Goal: Task Accomplishment & Management: Use online tool/utility

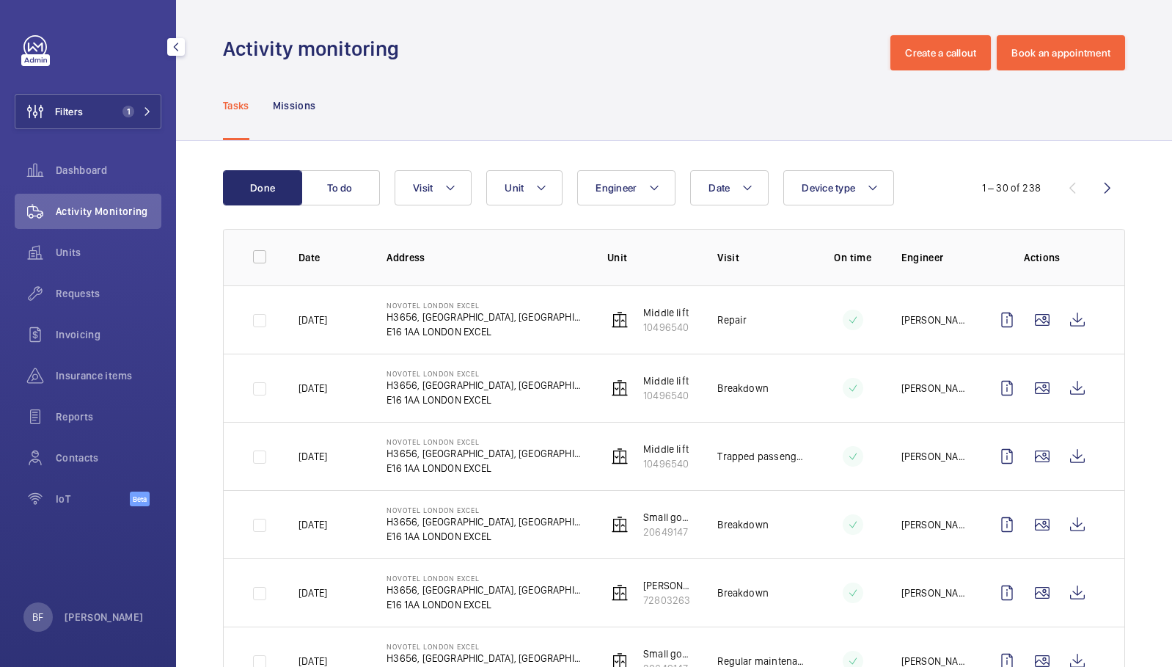
click at [135, 113] on span "1" at bounding box center [134, 112] width 35 height 12
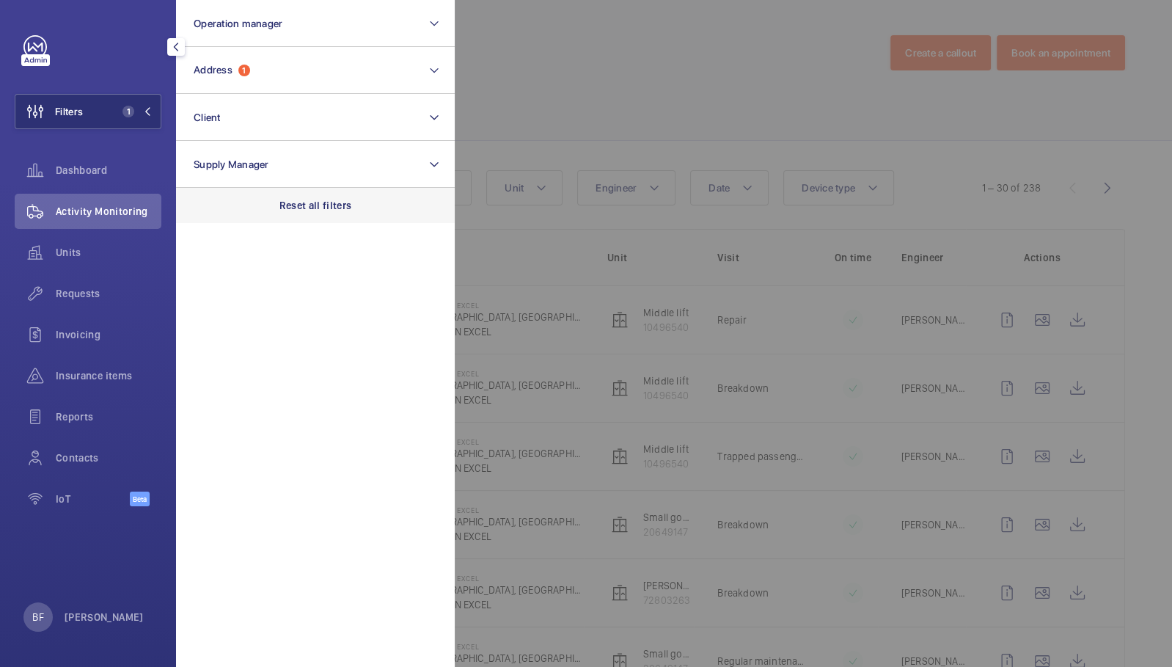
click at [334, 211] on p "Reset all filters" at bounding box center [315, 205] width 73 height 15
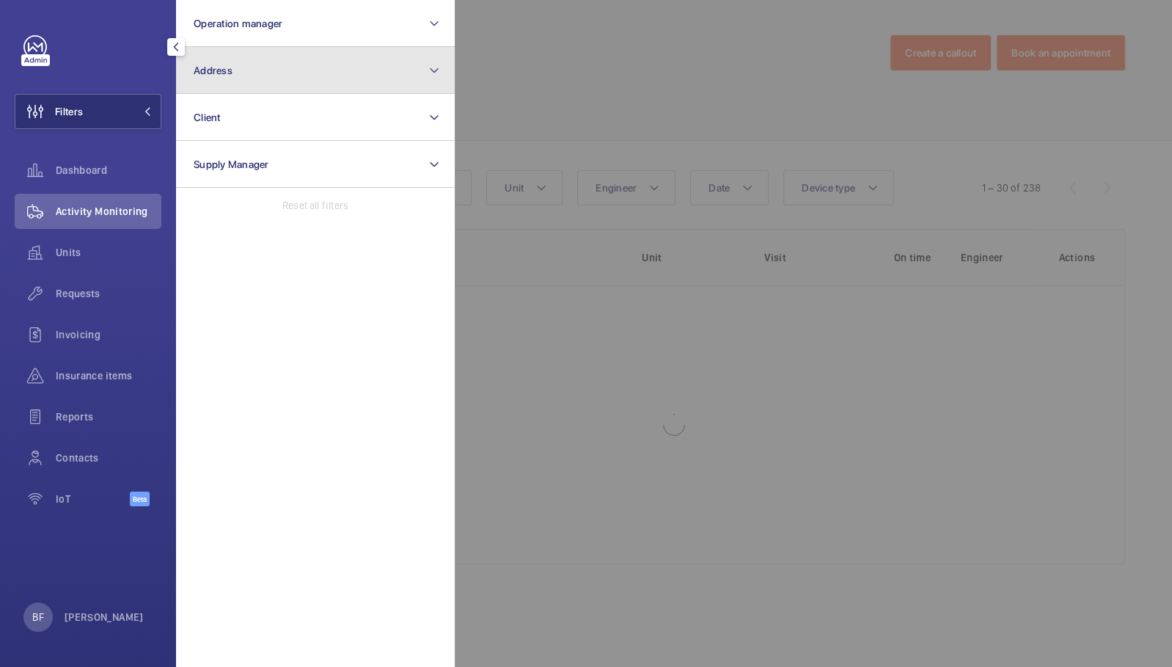
click at [343, 66] on button "Address" at bounding box center [315, 70] width 279 height 47
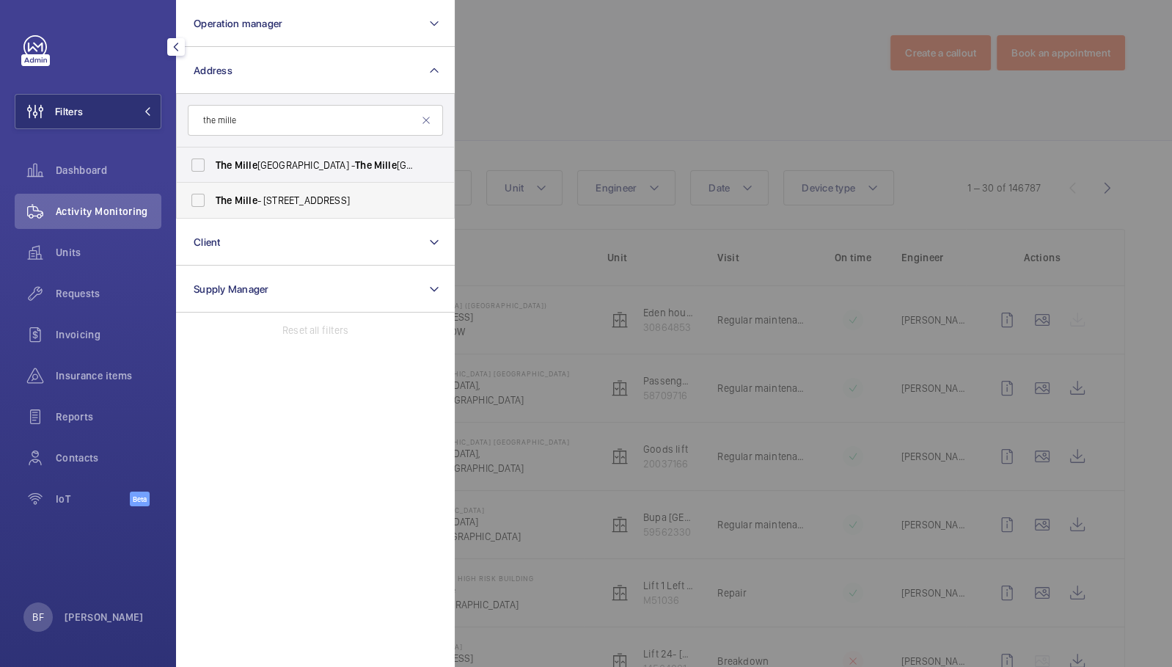
type input "the mille"
click at [304, 201] on span "The Mille - [STREET_ADDRESS]" at bounding box center [317, 200] width 202 height 15
click at [213, 201] on input "The Mille - [STREET_ADDRESS]" at bounding box center [197, 200] width 29 height 29
checkbox input "true"
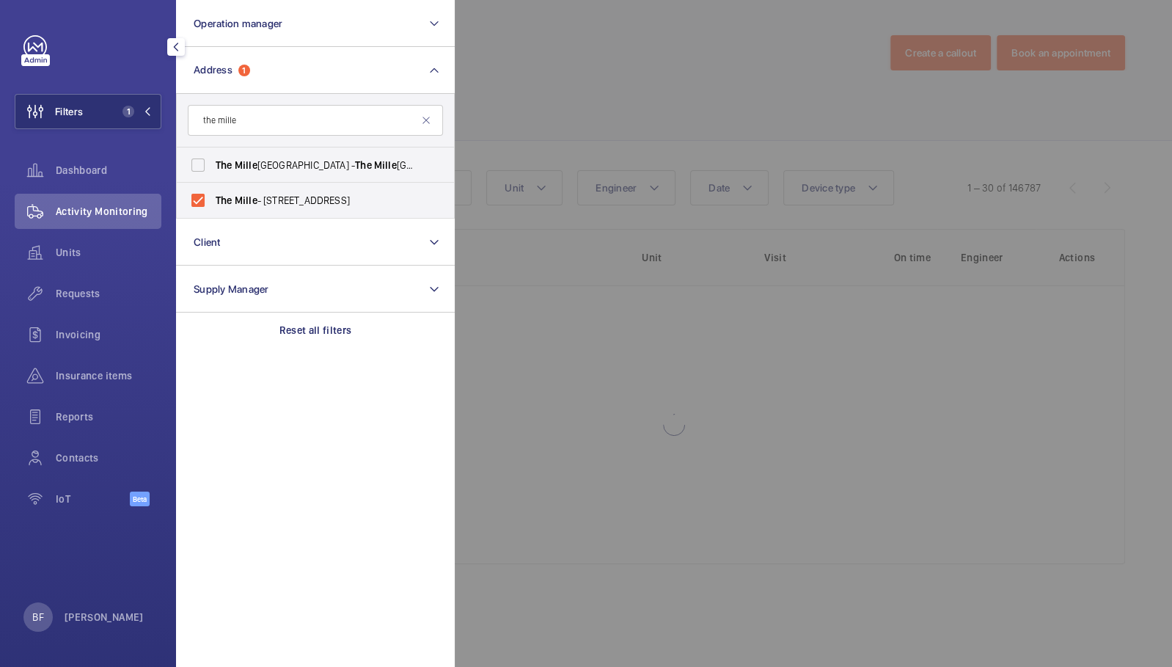
click at [538, 106] on div at bounding box center [1041, 333] width 1172 height 667
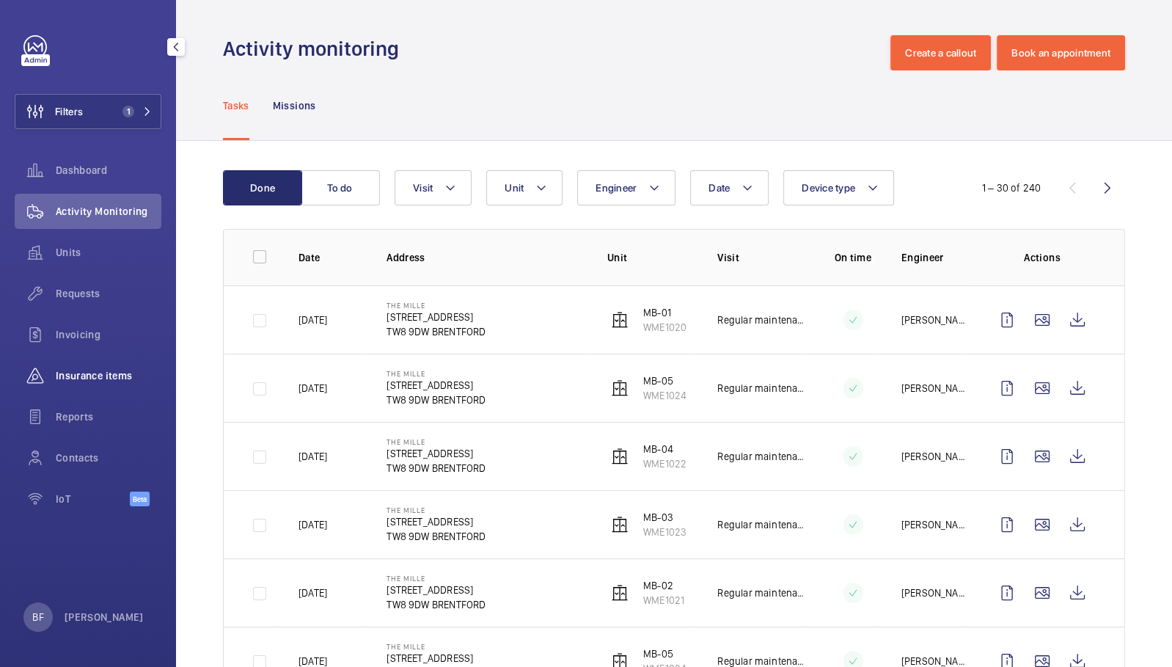
click at [85, 371] on span "Insurance items" at bounding box center [109, 375] width 106 height 15
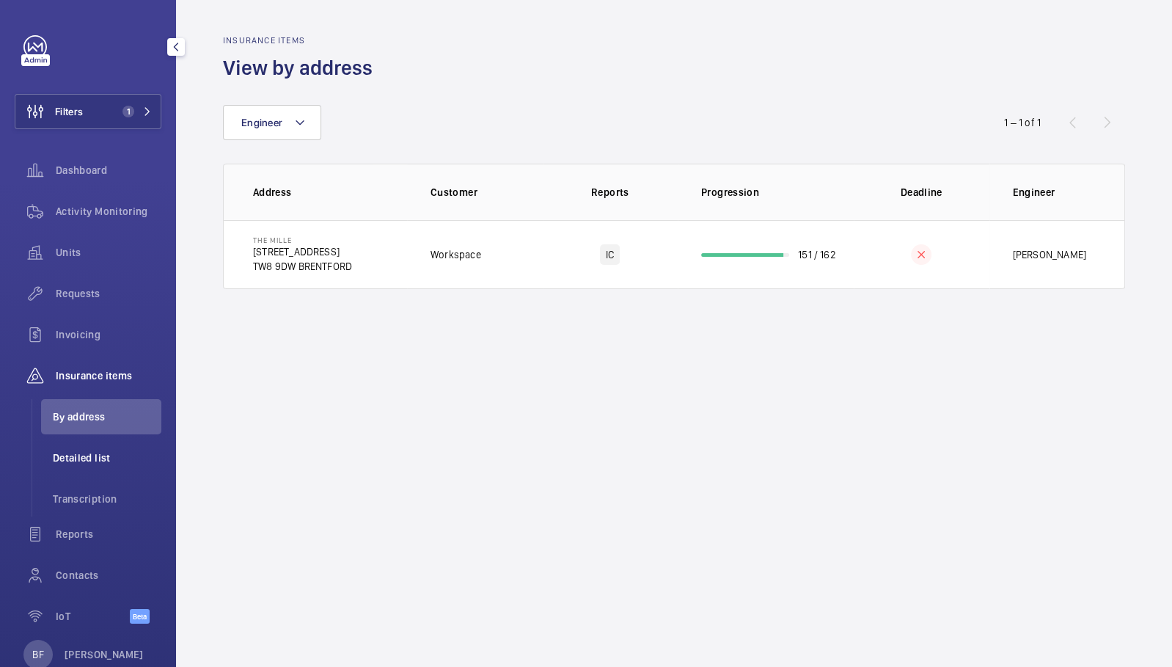
click at [87, 448] on li "Detailed list" at bounding box center [101, 457] width 120 height 35
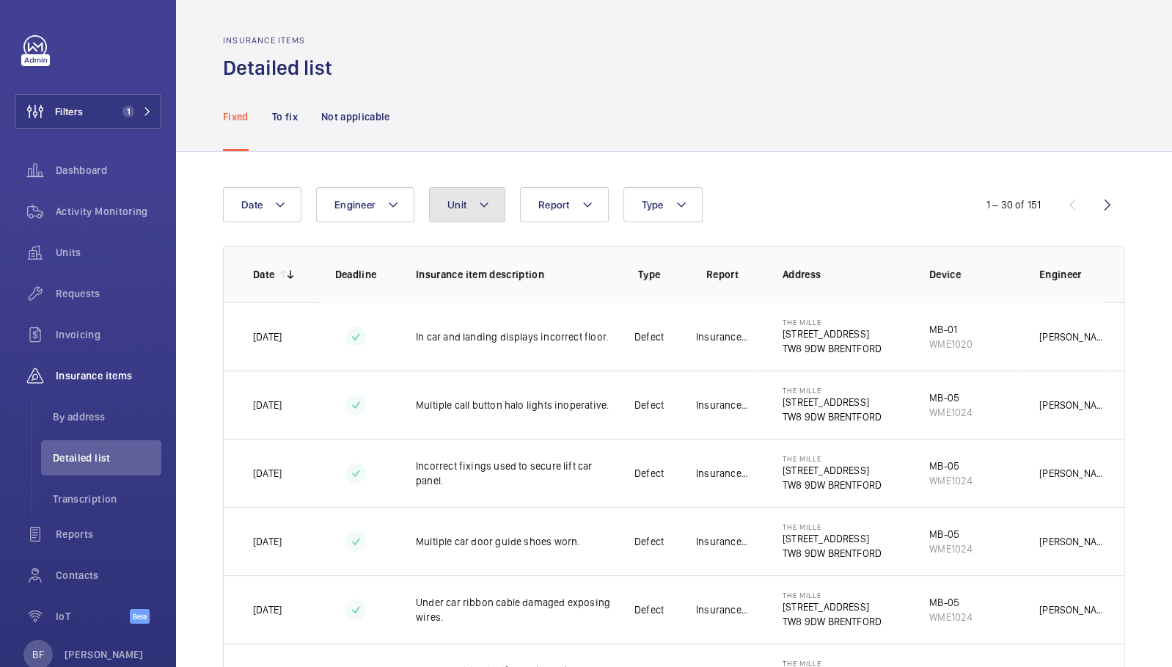
click at [435, 213] on button "Unit" at bounding box center [467, 204] width 76 height 35
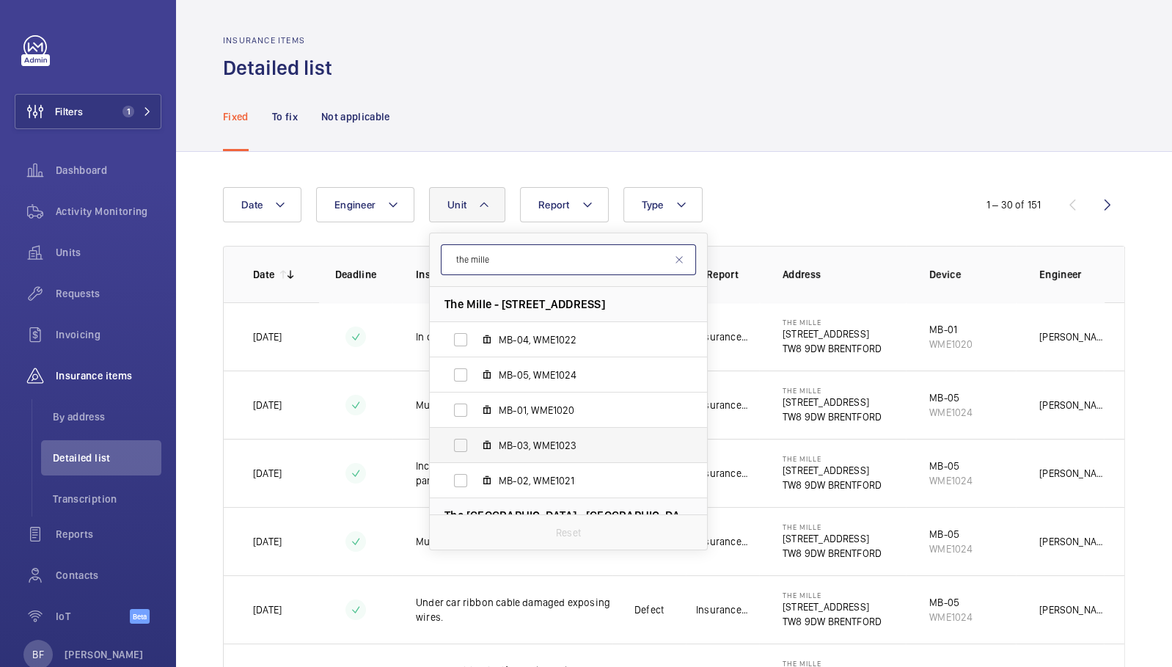
type input "the mille"
click at [560, 438] on span "MB-03, WME1023" at bounding box center [584, 445] width 170 height 15
click at [475, 437] on input "MB-03, WME1023" at bounding box center [460, 445] width 29 height 29
checkbox input "true"
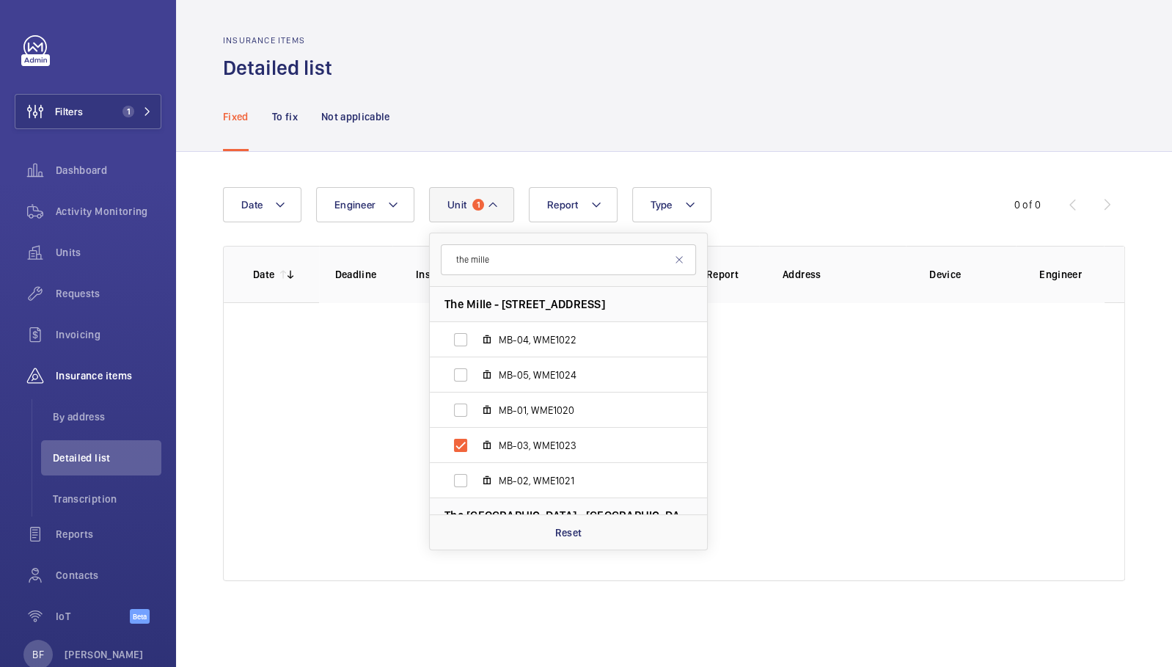
click at [810, 45] on div "Insurance items Detailed list" at bounding box center [674, 58] width 902 height 46
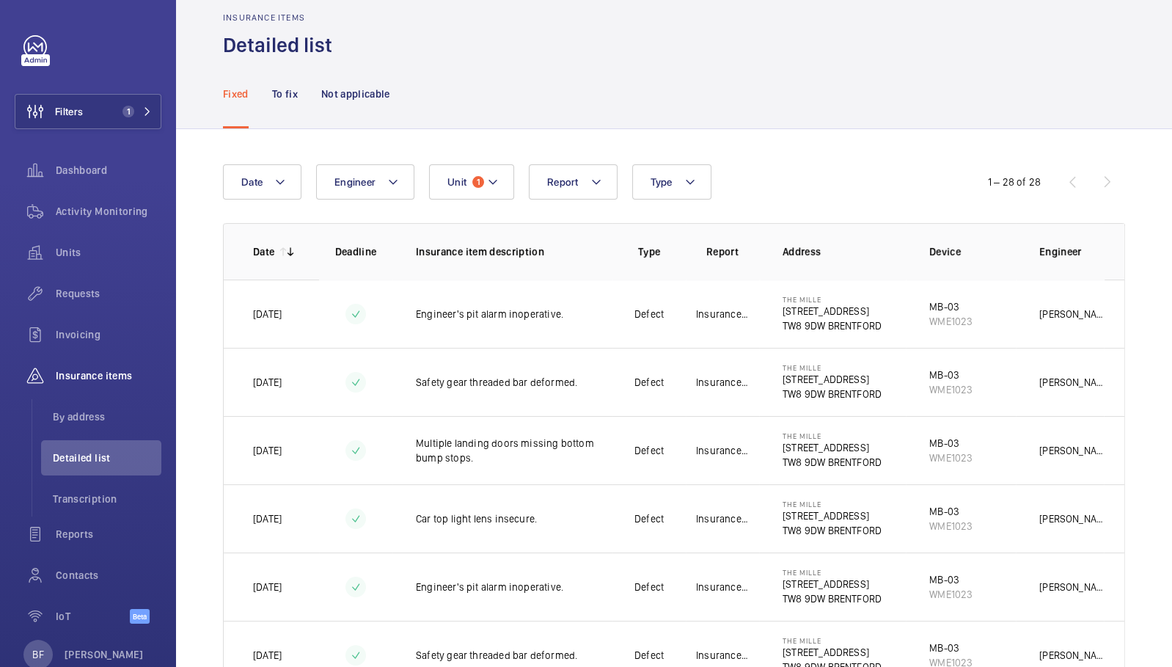
scroll to position [20, 0]
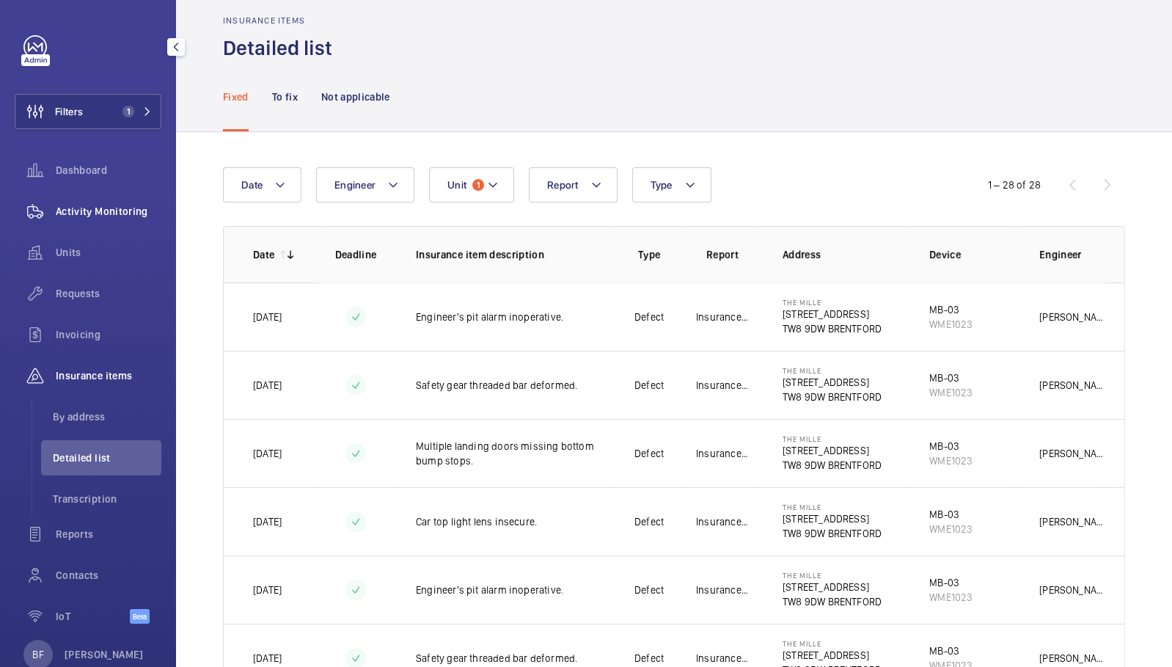
click at [116, 209] on span "Activity Monitoring" at bounding box center [109, 211] width 106 height 15
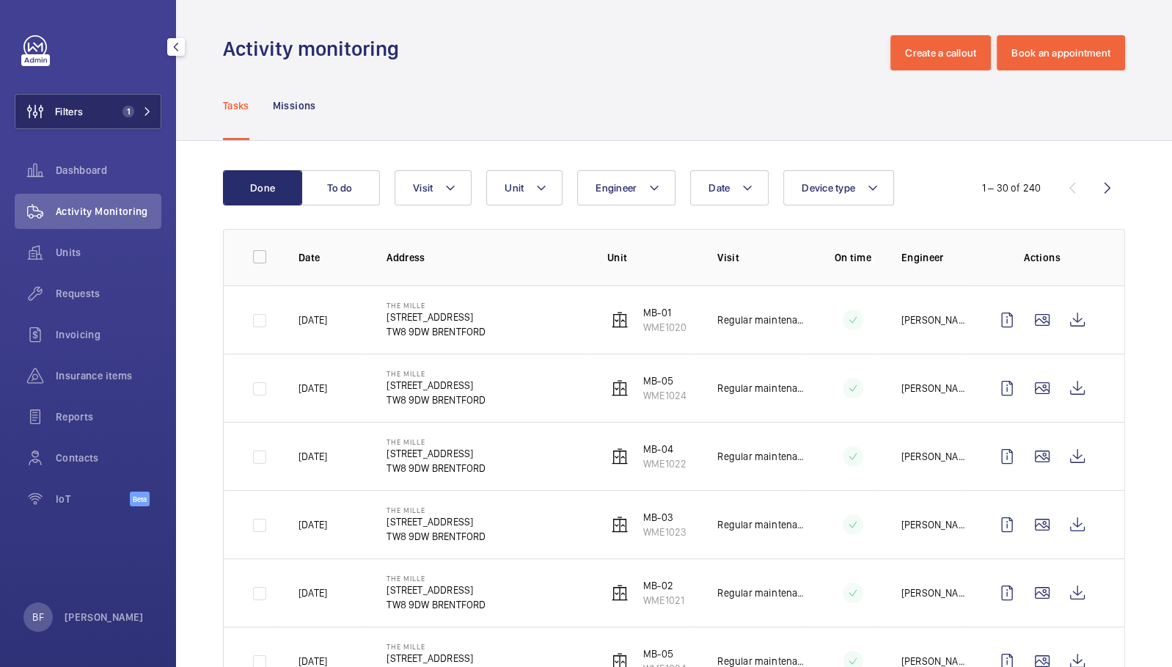
click at [143, 116] on span "1" at bounding box center [134, 112] width 35 height 12
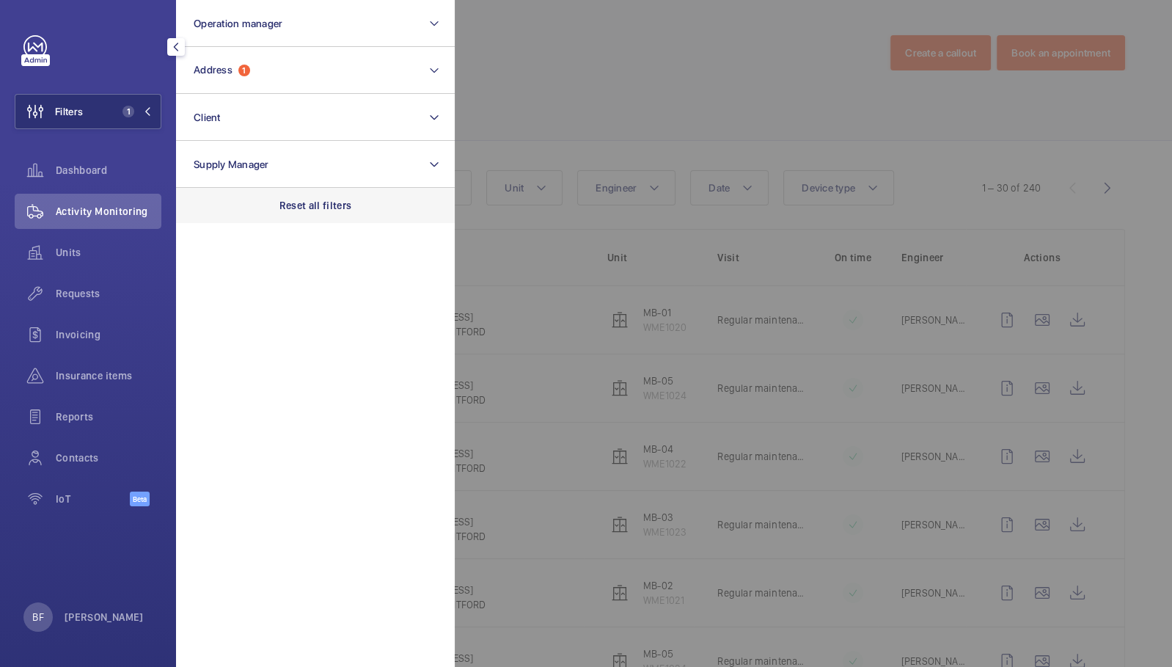
click at [299, 207] on p "Reset all filters" at bounding box center [315, 205] width 73 height 15
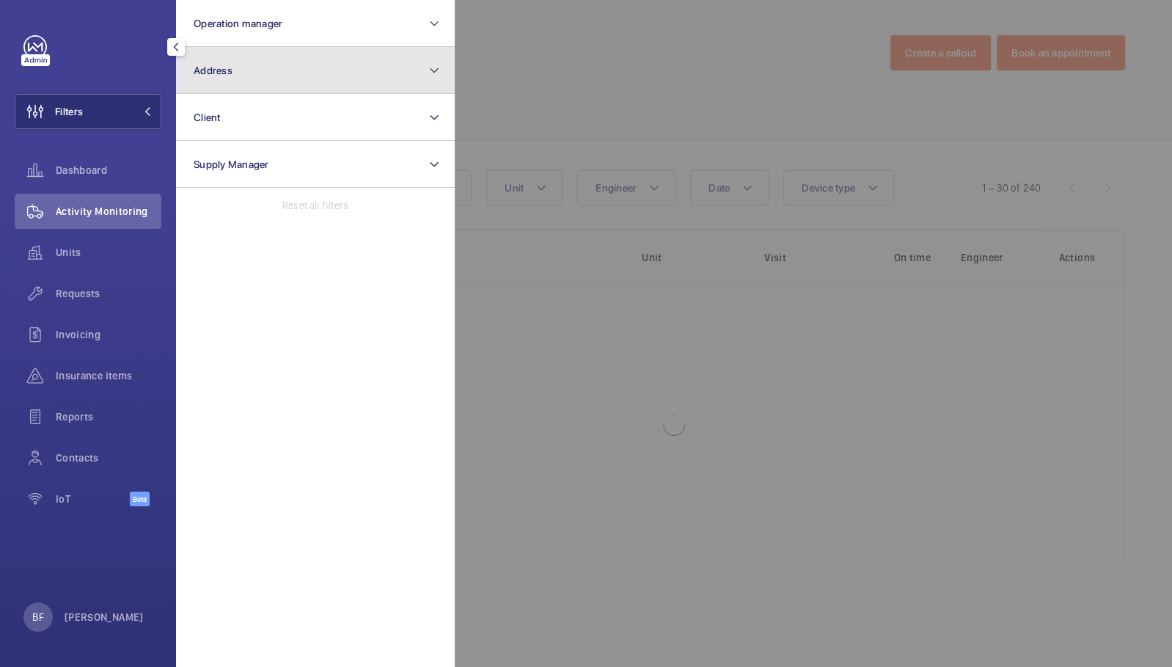
click at [290, 70] on button "Address" at bounding box center [315, 70] width 279 height 47
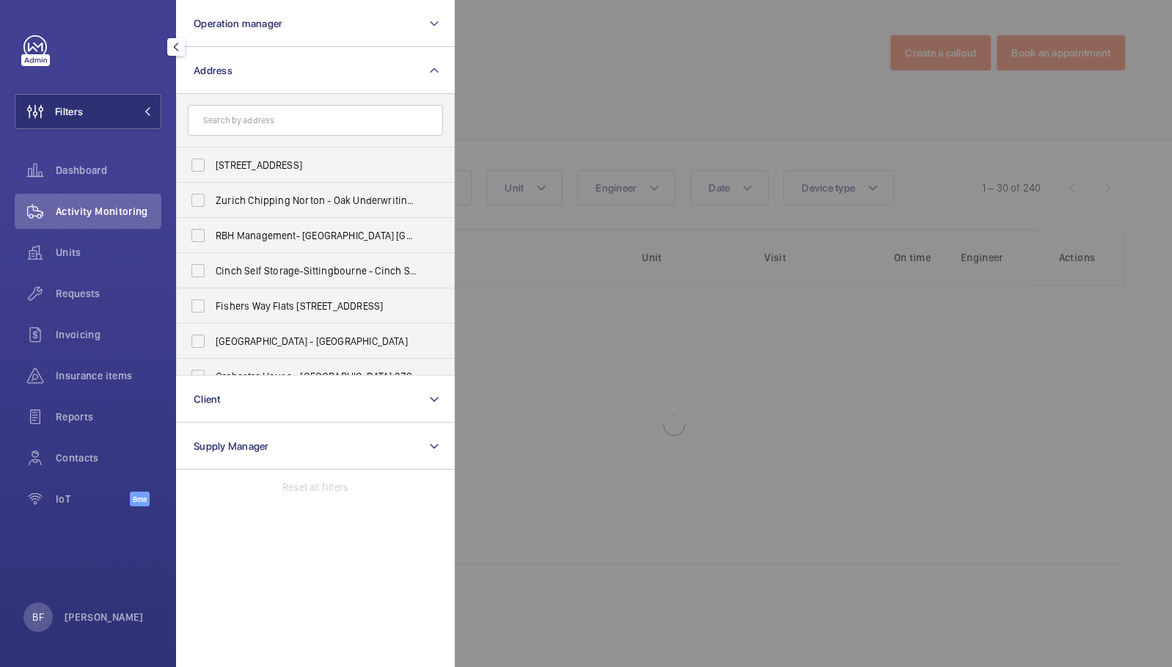
click at [285, 125] on input "text" at bounding box center [315, 120] width 255 height 31
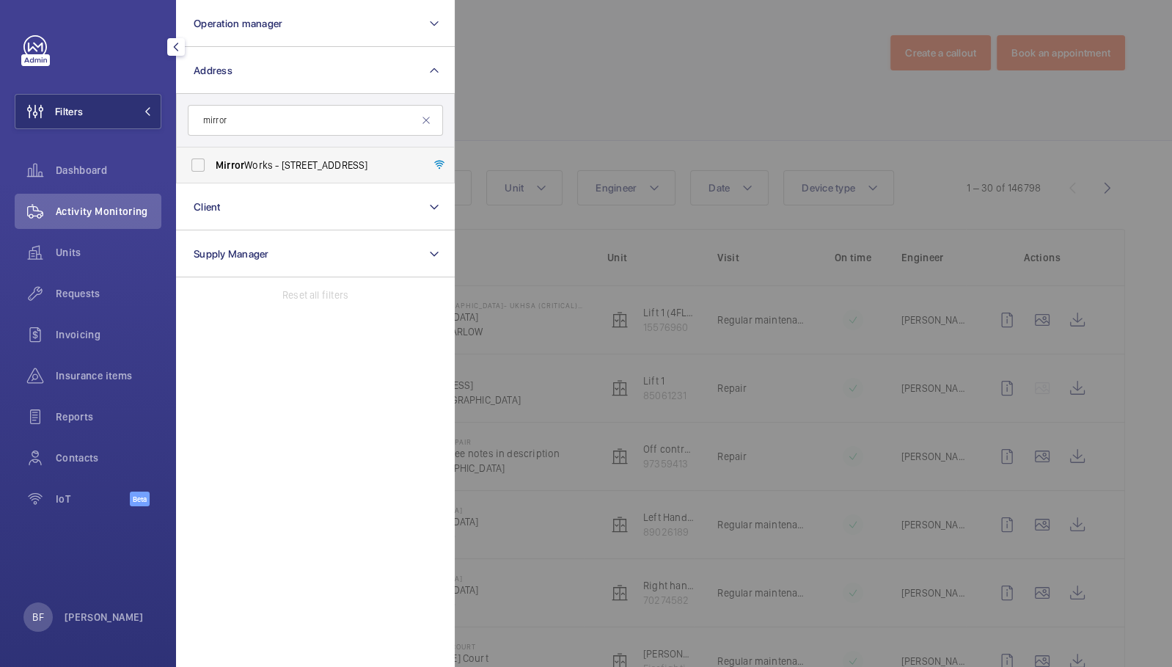
type input "mirror"
click at [273, 173] on label "Mirror Works - [STREET_ADDRESS]" at bounding box center [304, 164] width 255 height 35
click at [213, 173] on input "Mirror Works - [STREET_ADDRESS]" at bounding box center [197, 164] width 29 height 29
checkbox input "true"
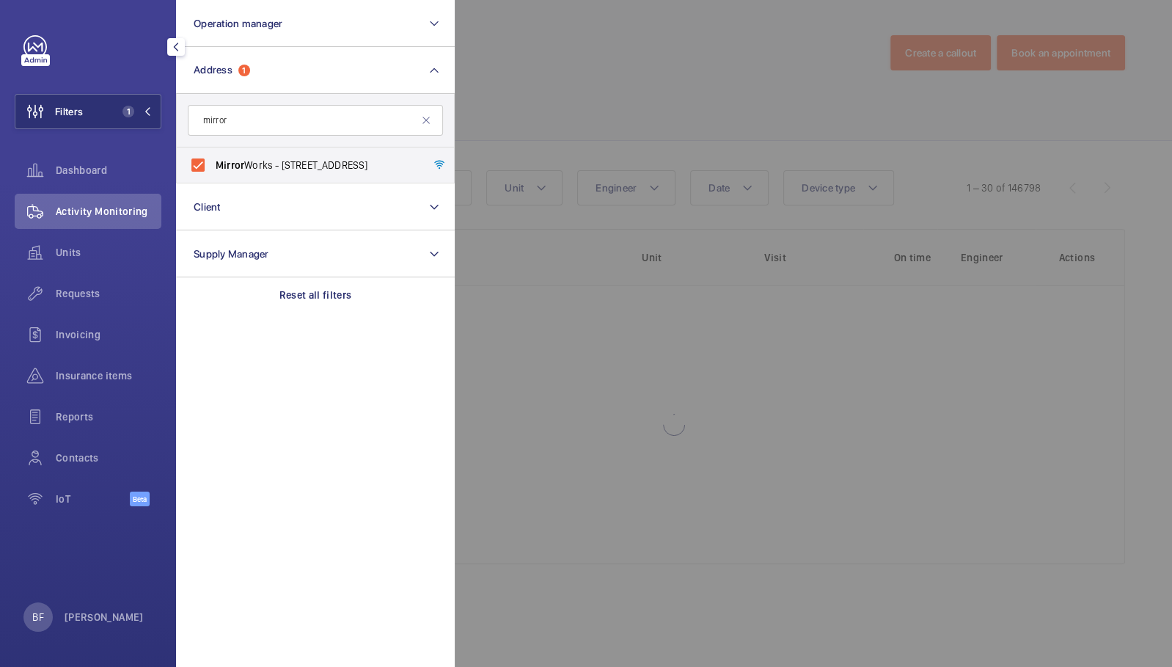
click at [659, 107] on div at bounding box center [1041, 333] width 1172 height 667
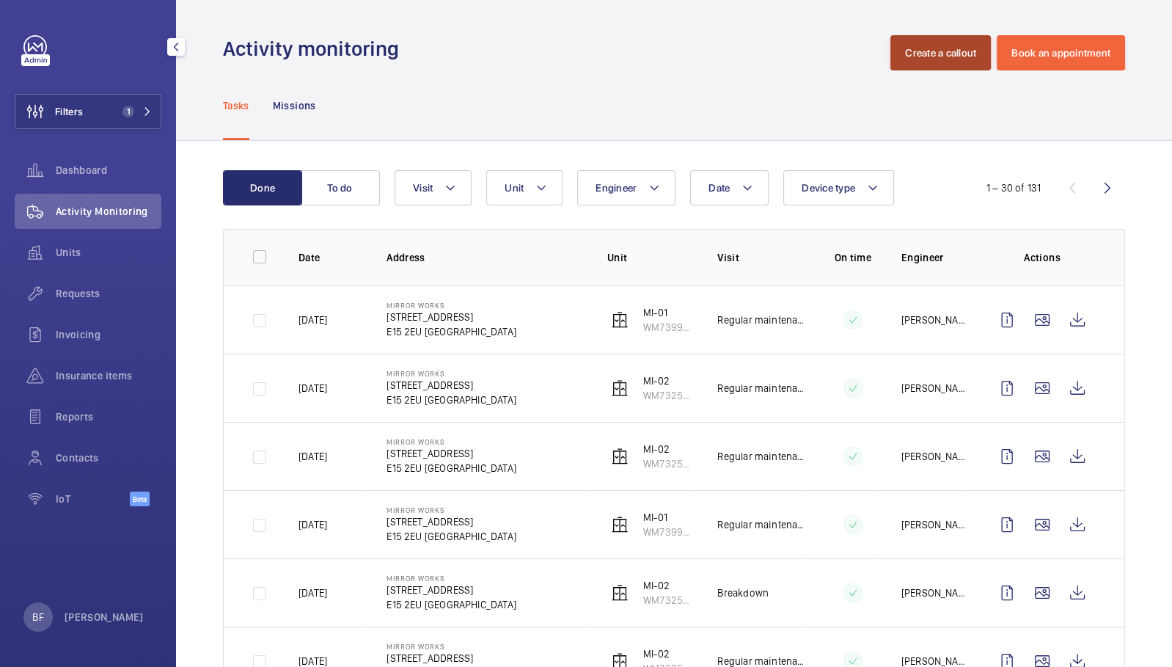
click at [932, 51] on button "Create a callout" at bounding box center [940, 52] width 100 height 35
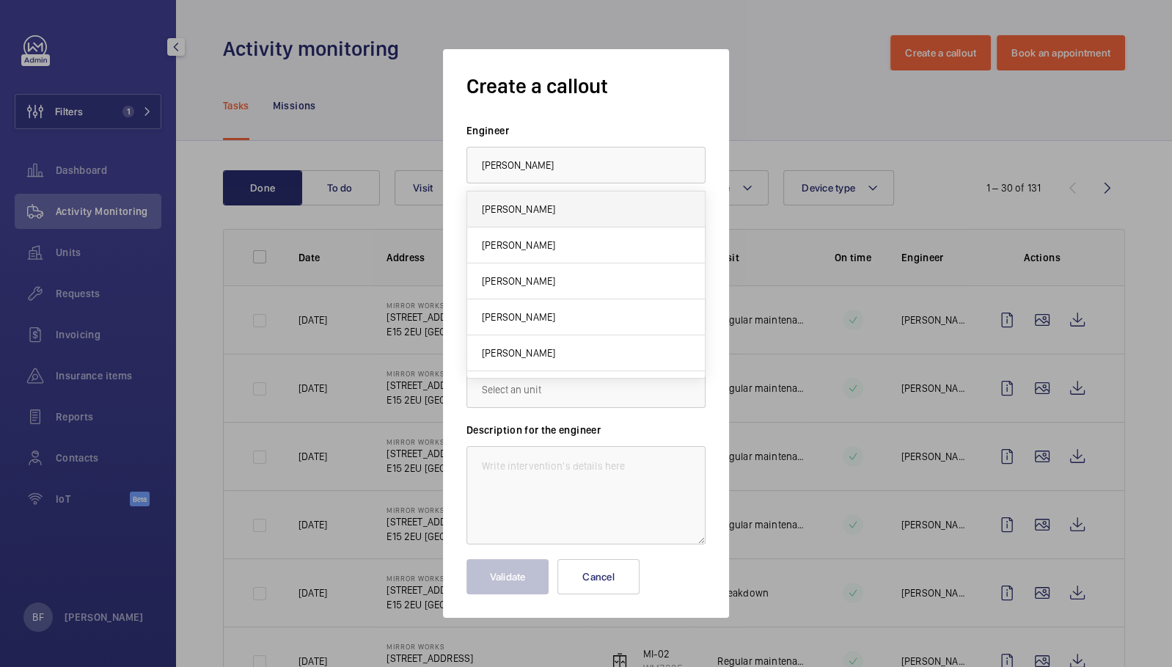
click at [585, 219] on mat-option "[PERSON_NAME]" at bounding box center [586, 209] width 238 height 36
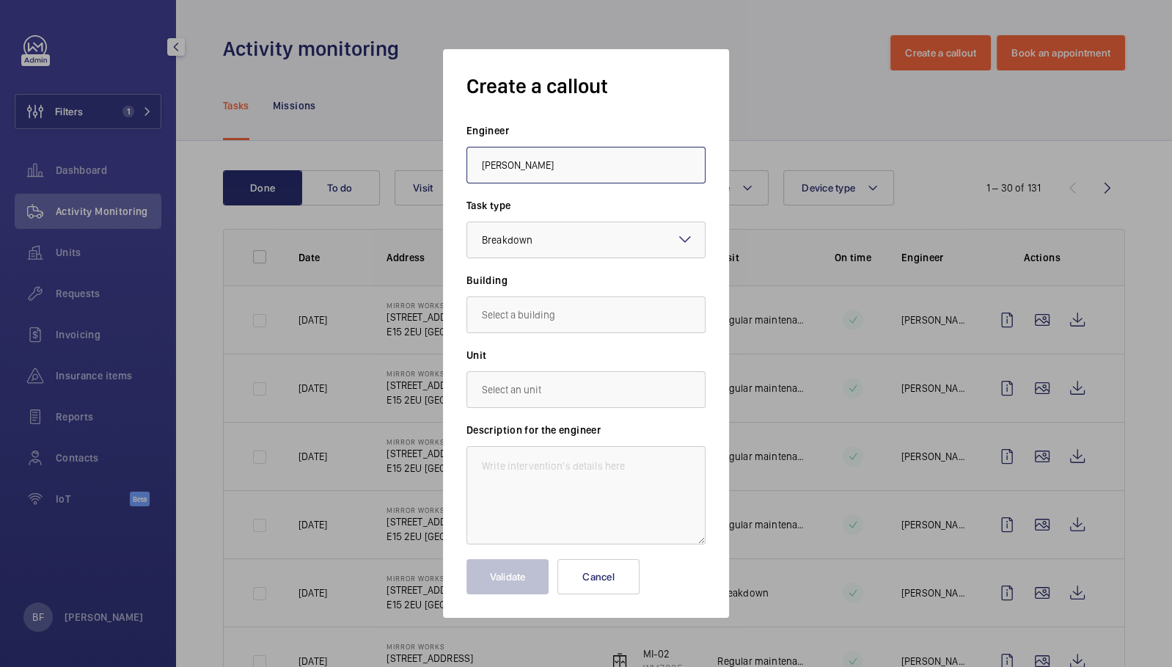
type input "[PERSON_NAME]"
click at [548, 322] on input "text" at bounding box center [585, 314] width 239 height 37
click at [541, 355] on span "[STREET_ADDRESS]" at bounding box center [525, 358] width 87 height 15
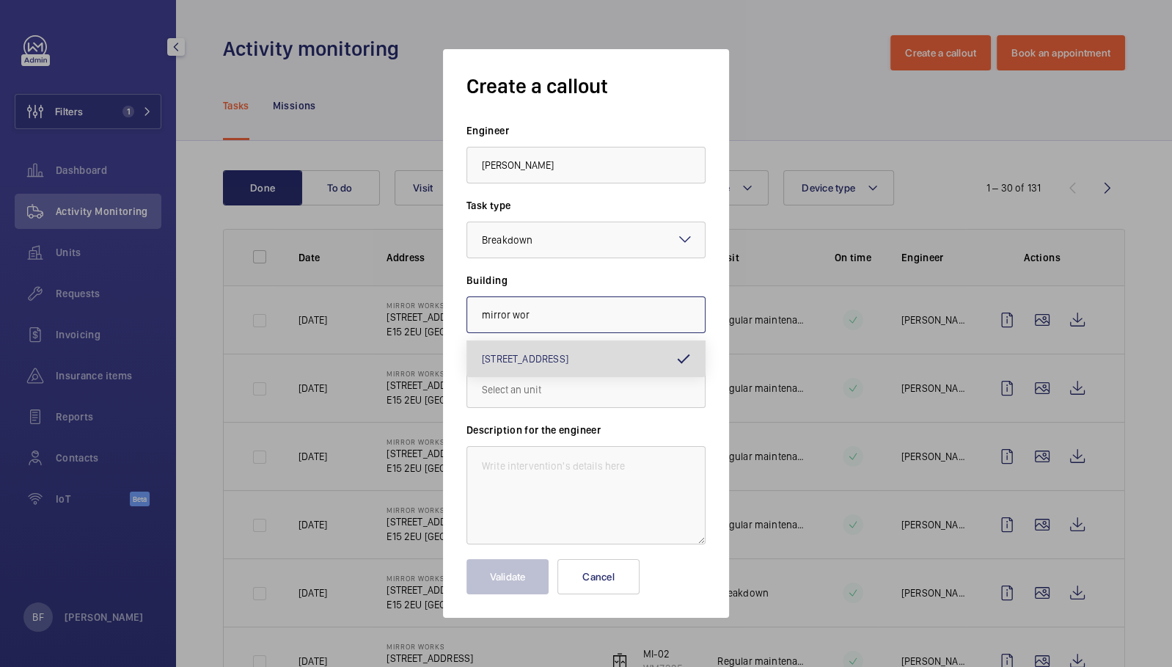
type input "[STREET_ADDRESS]"
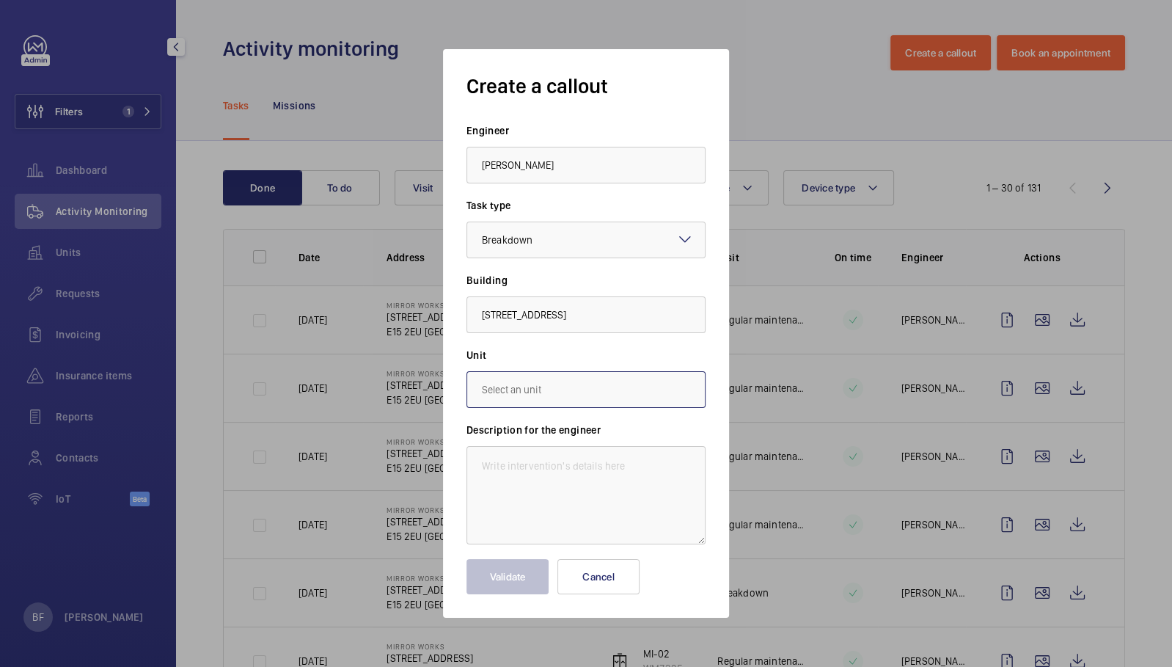
click at [590, 387] on input "text" at bounding box center [585, 389] width 239 height 37
click at [594, 436] on mat-option "WM73250818 - MI-02" at bounding box center [586, 434] width 238 height 36
type input "WM73250818 - MI-02"
click at [585, 470] on textarea at bounding box center [585, 495] width 239 height 98
paste textarea "RHS Lift - Out of order Description Lift out of order after completing the fire…"
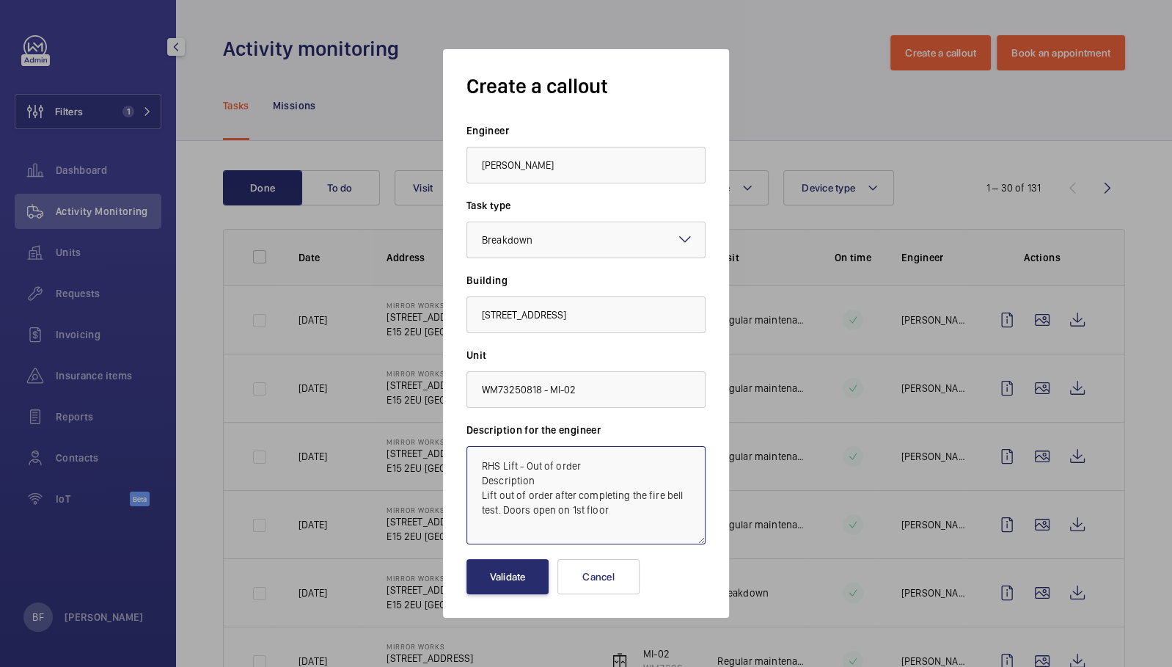
drag, startPoint x: 552, startPoint y: 497, endPoint x: 589, endPoint y: 464, distance: 50.4
click at [589, 464] on textarea "RHS Lift - Out of order Description Lift out of order after completing the fire…" at bounding box center [585, 495] width 239 height 98
click at [644, 484] on textarea "RHS Lift - Out of order after completing the fire bell test. Doors open on the …" at bounding box center [585, 495] width 239 height 98
click at [479, 467] on textarea "RHS Lift - Out of order after completing the fire bell test. Doors open on the …" at bounding box center [585, 495] width 239 height 98
paste textarea "Job #350159"
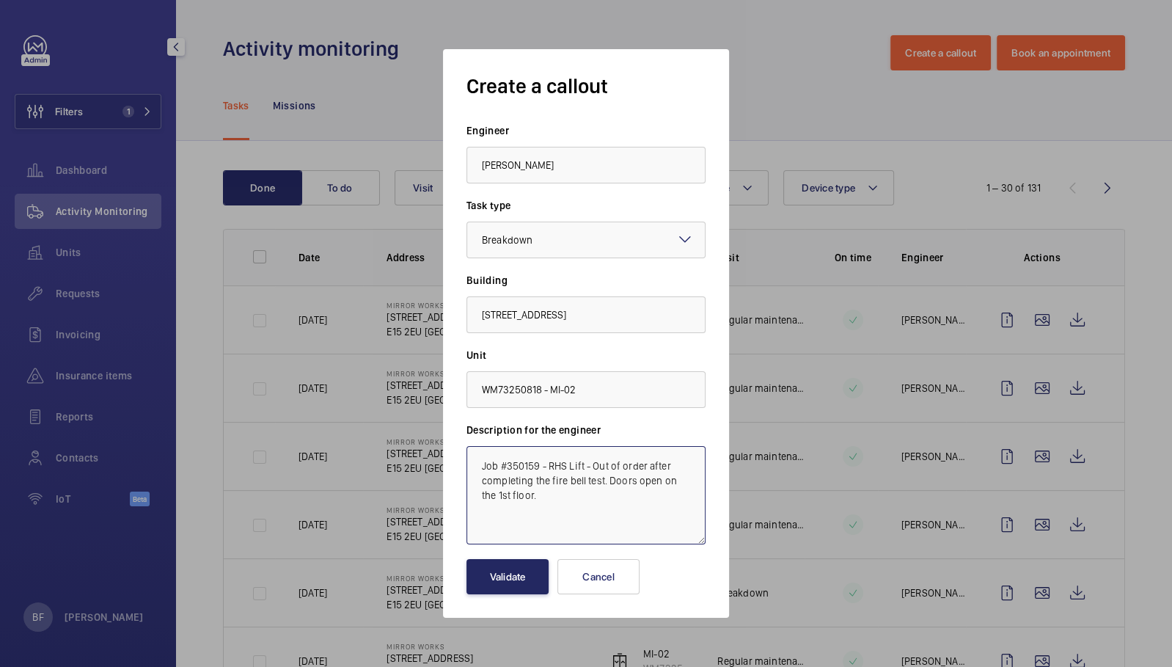
type textarea "Job #350159 - RHS Lift - Out of order after completing the fire bell test. Door…"
click at [509, 578] on button "Validate" at bounding box center [507, 576] width 82 height 35
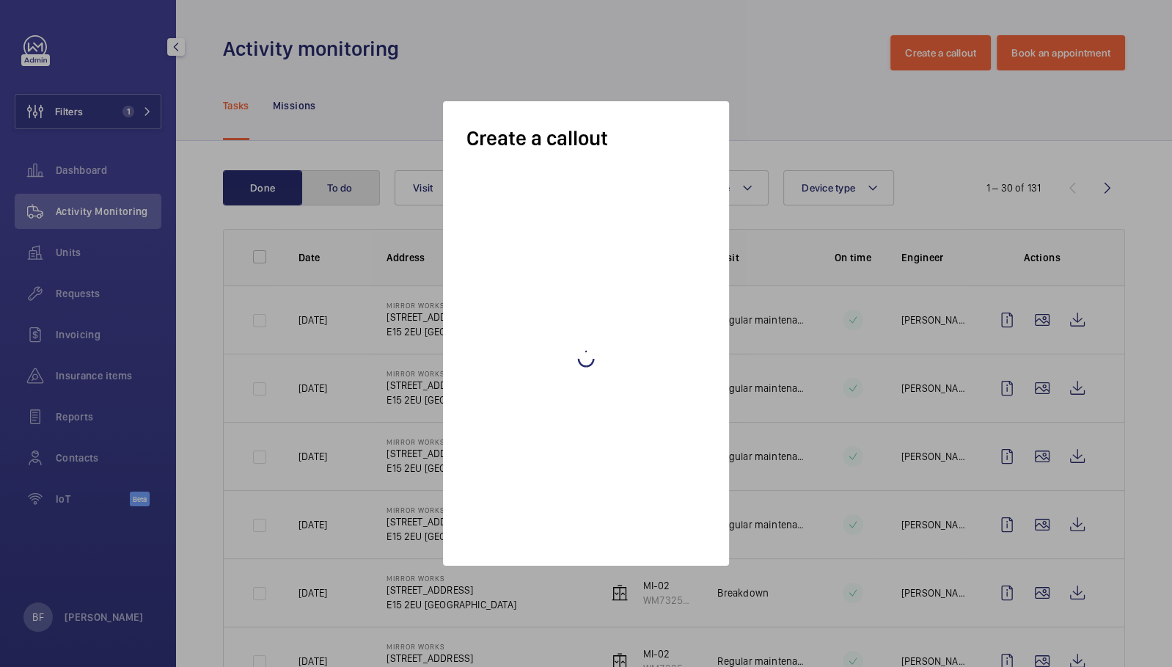
click at [346, 180] on button "To do" at bounding box center [340, 187] width 79 height 35
click at [345, 195] on button "To do" at bounding box center [340, 187] width 79 height 35
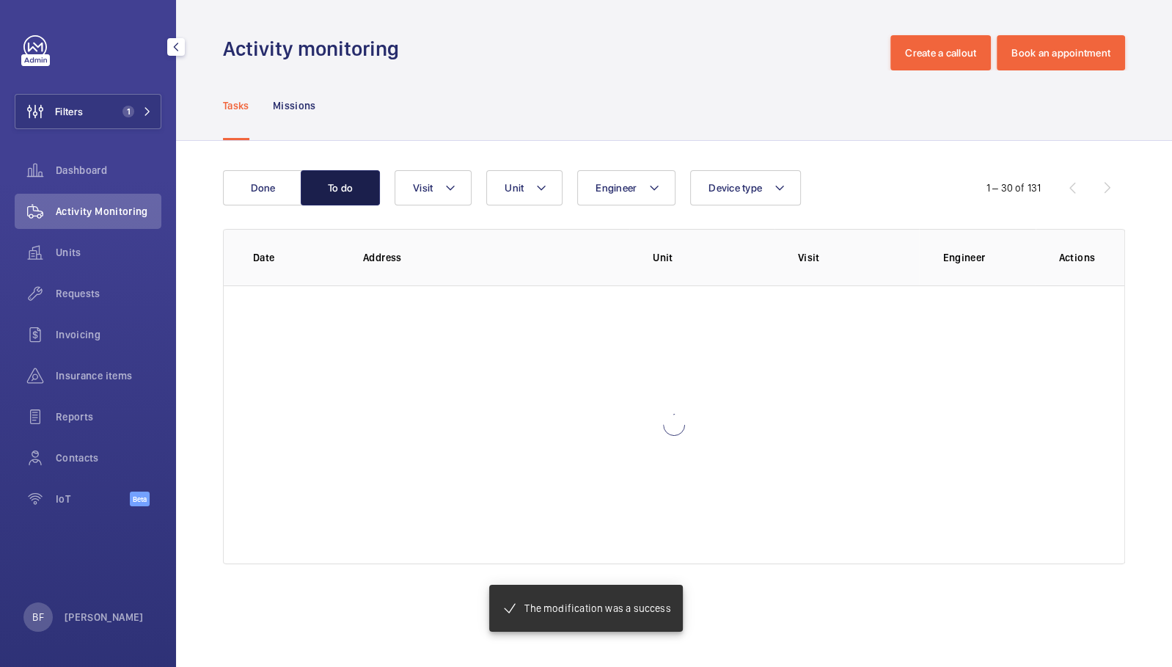
click at [340, 192] on button "To do" at bounding box center [340, 187] width 79 height 35
click at [330, 192] on button "To do" at bounding box center [340, 187] width 79 height 35
click at [257, 4] on wm-front-admin-header "Activity monitoring Create a callout Book an appointment" at bounding box center [674, 35] width 996 height 70
click at [249, 191] on button "Done" at bounding box center [262, 187] width 79 height 35
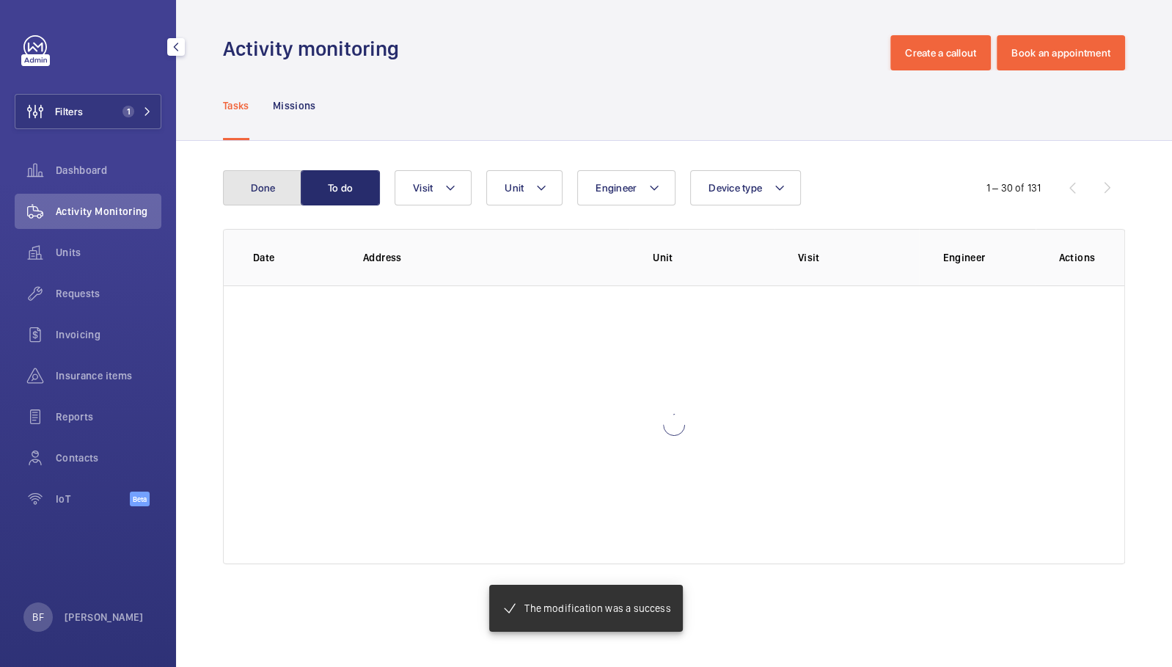
click at [249, 191] on button "Done" at bounding box center [262, 187] width 79 height 35
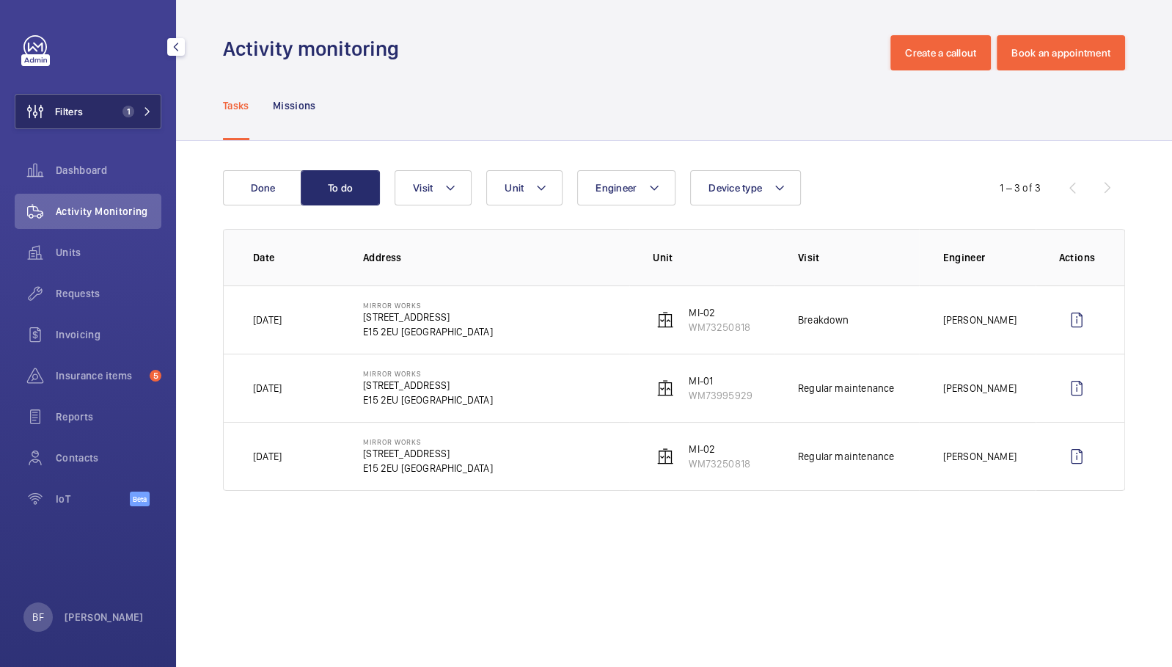
click at [149, 115] on mat-icon at bounding box center [147, 111] width 9 height 9
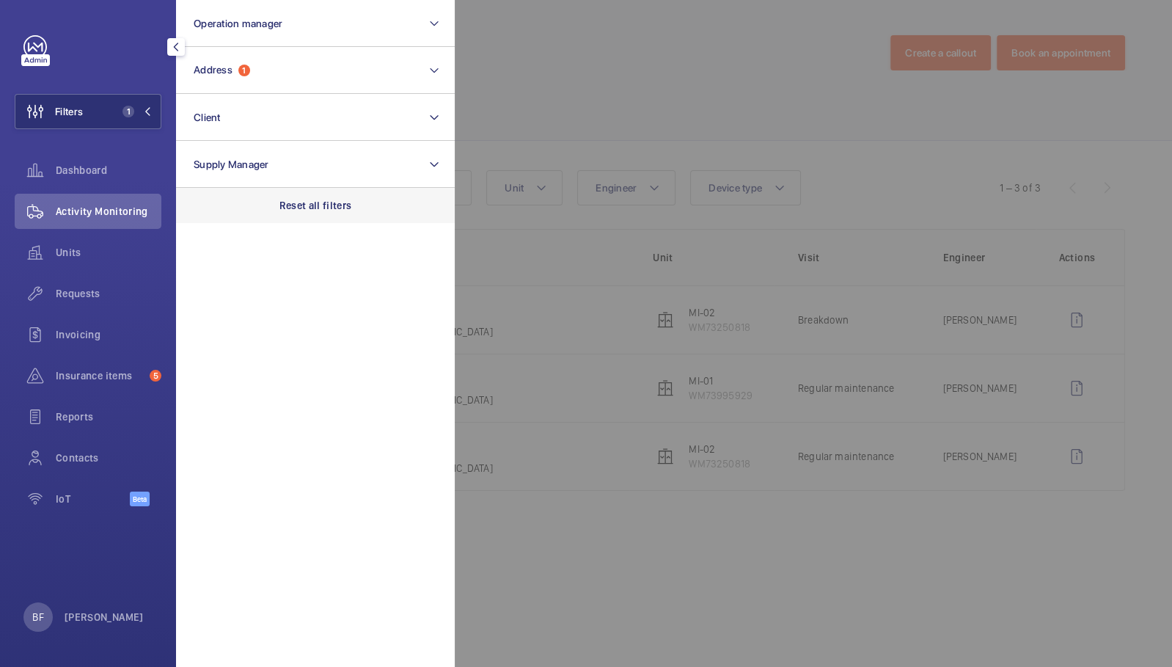
click at [296, 196] on div "Reset all filters" at bounding box center [315, 205] width 279 height 35
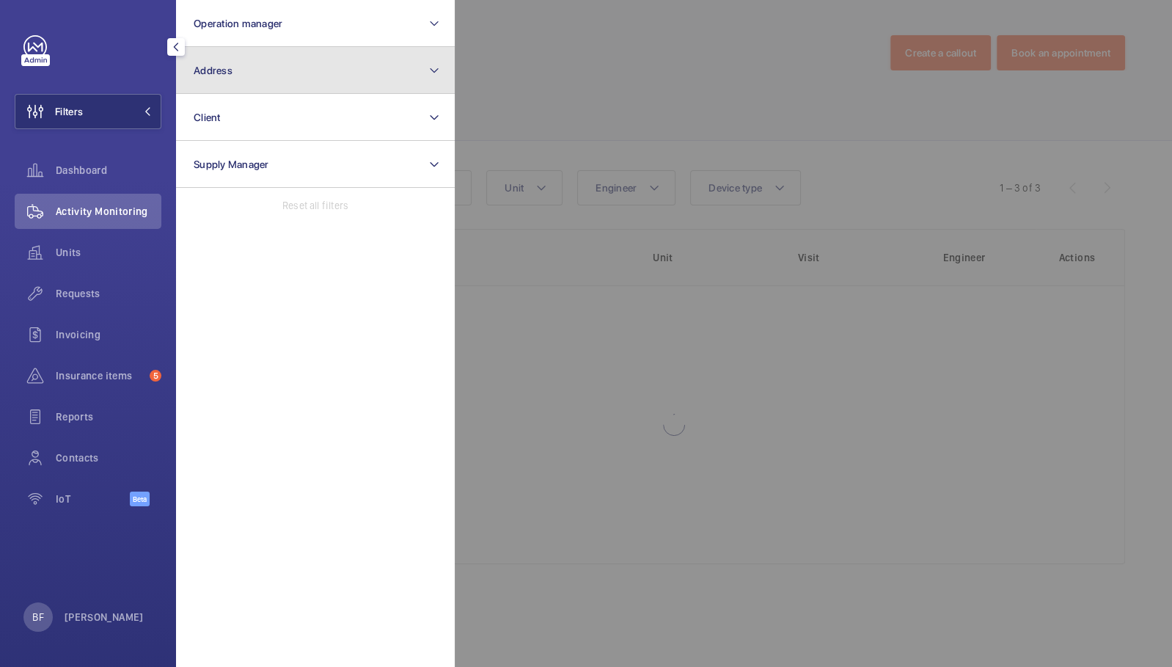
click at [279, 75] on button "Address" at bounding box center [315, 70] width 279 height 47
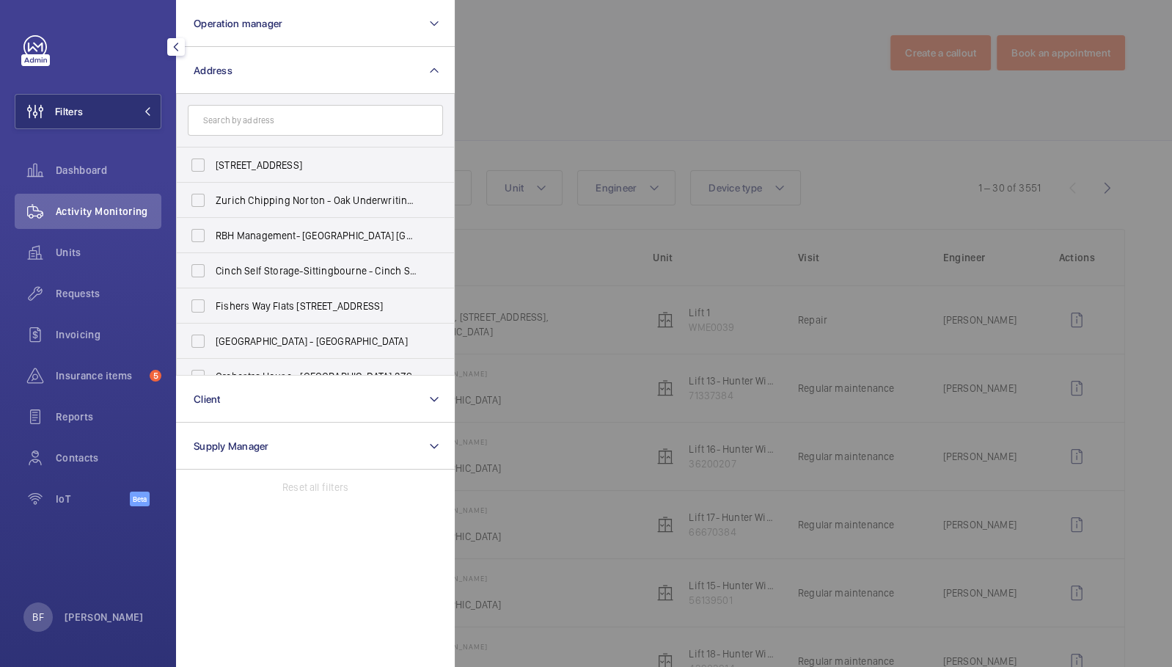
click at [296, 116] on input "text" at bounding box center [315, 120] width 255 height 31
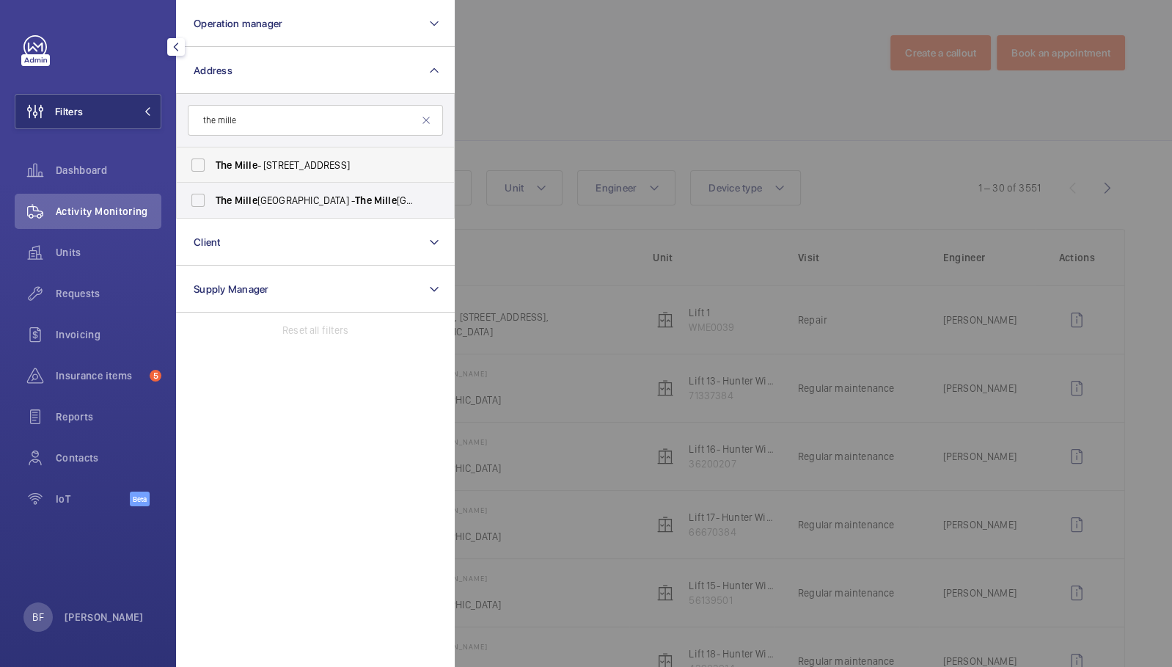
type input "the mille"
click at [272, 167] on span "The Mille - [STREET_ADDRESS]" at bounding box center [317, 165] width 202 height 15
click at [213, 167] on input "The Mille - [STREET_ADDRESS]" at bounding box center [197, 164] width 29 height 29
checkbox input "true"
click at [532, 111] on div at bounding box center [1041, 333] width 1172 height 667
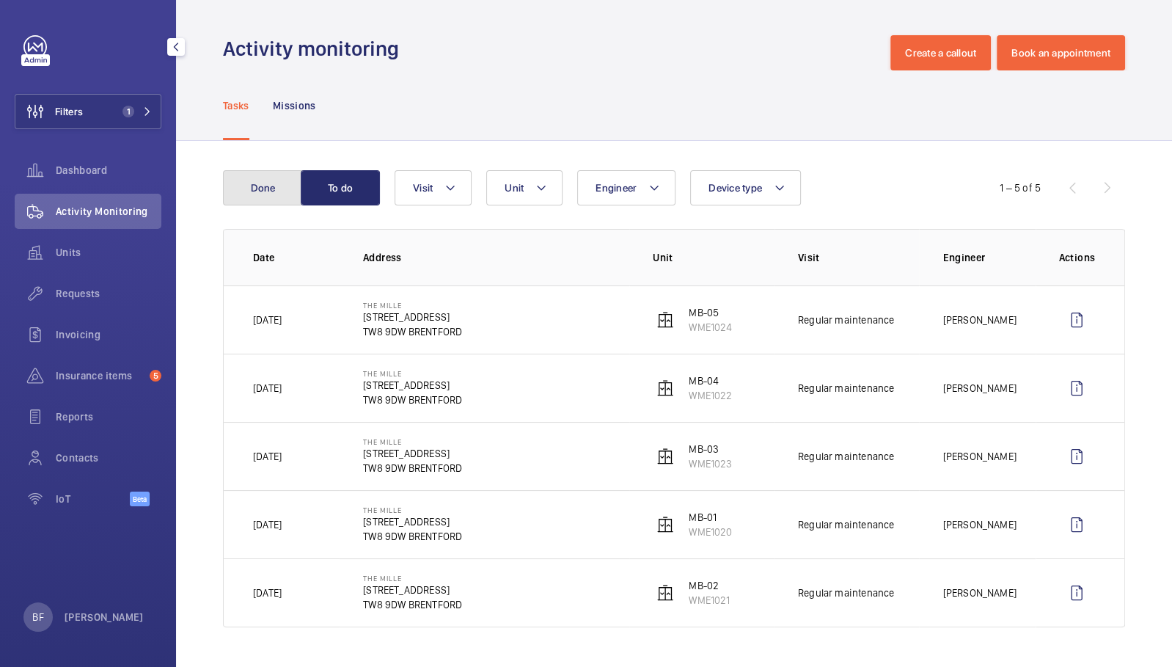
click at [277, 184] on button "Done" at bounding box center [262, 187] width 79 height 35
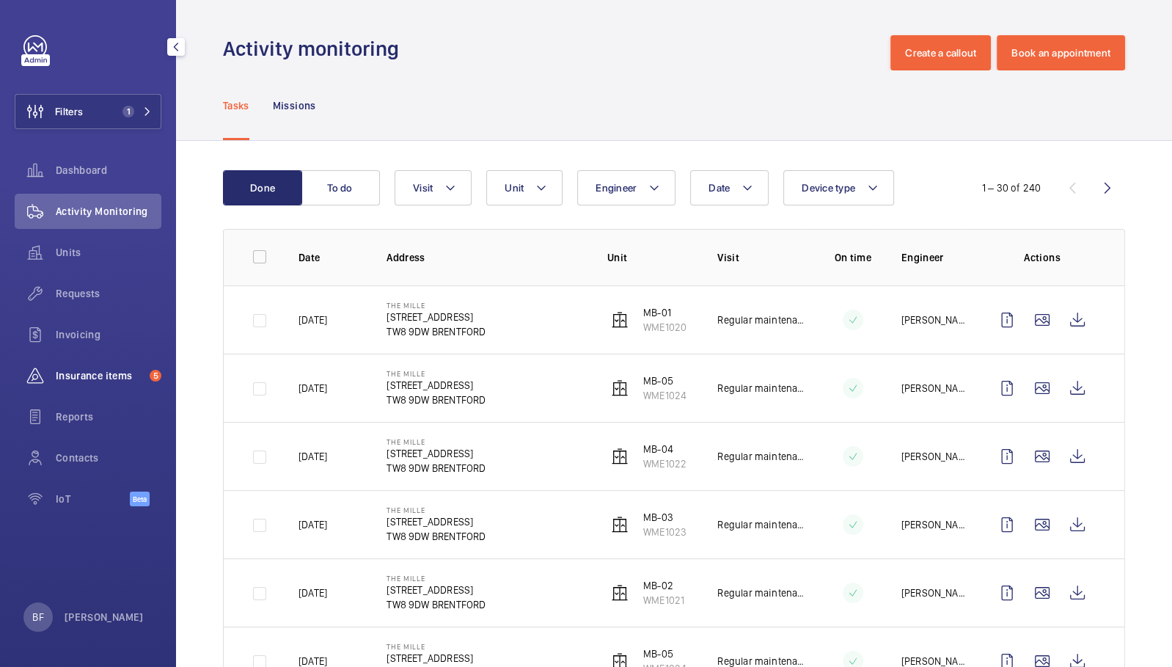
click at [89, 384] on div "Insurance items 5" at bounding box center [88, 375] width 147 height 35
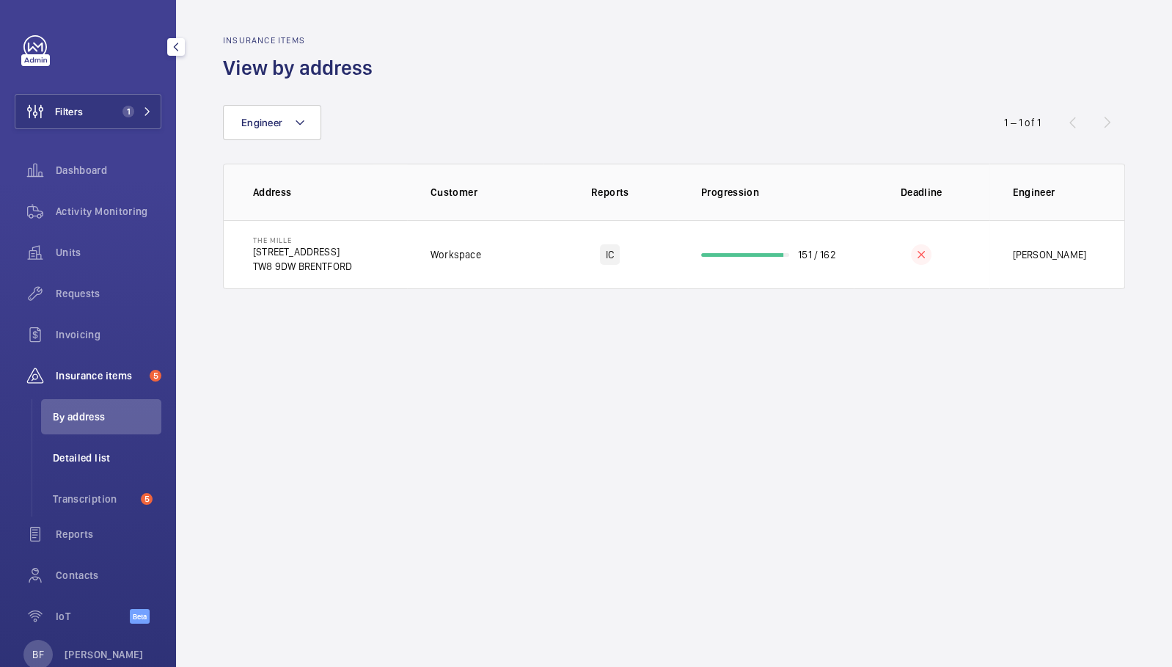
click at [107, 453] on span "Detailed list" at bounding box center [107, 457] width 109 height 15
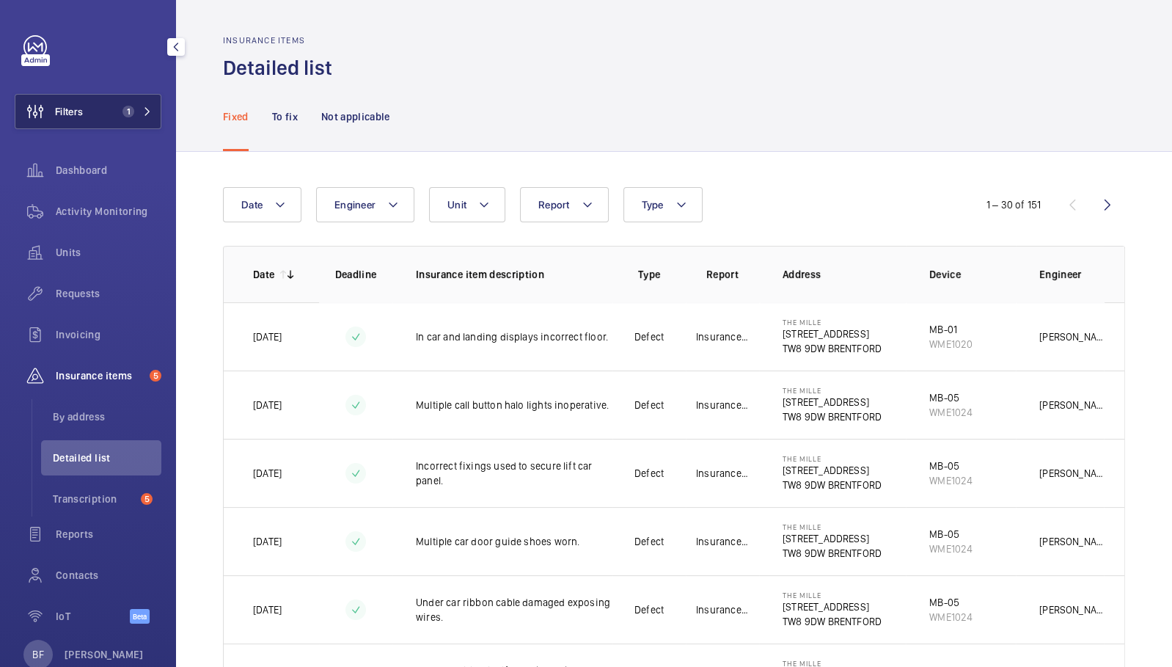
click at [142, 114] on button "Filters 1" at bounding box center [88, 111] width 147 height 35
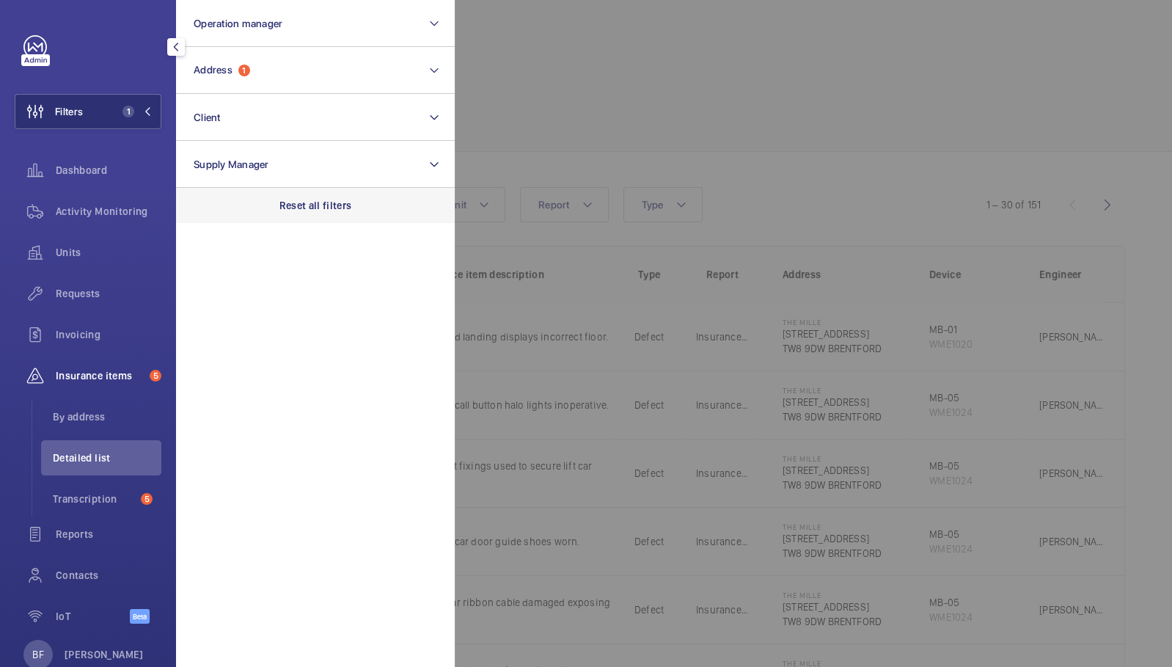
click at [274, 208] on div "Reset all filters" at bounding box center [315, 205] width 279 height 35
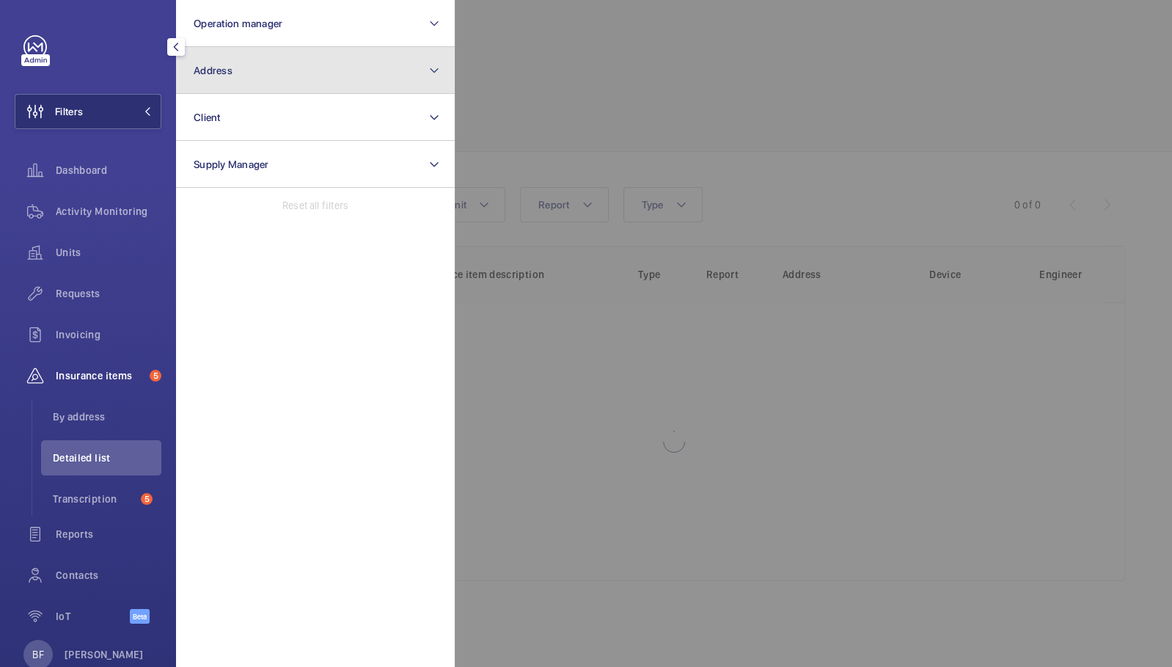
click at [265, 59] on button "Address" at bounding box center [315, 70] width 279 height 47
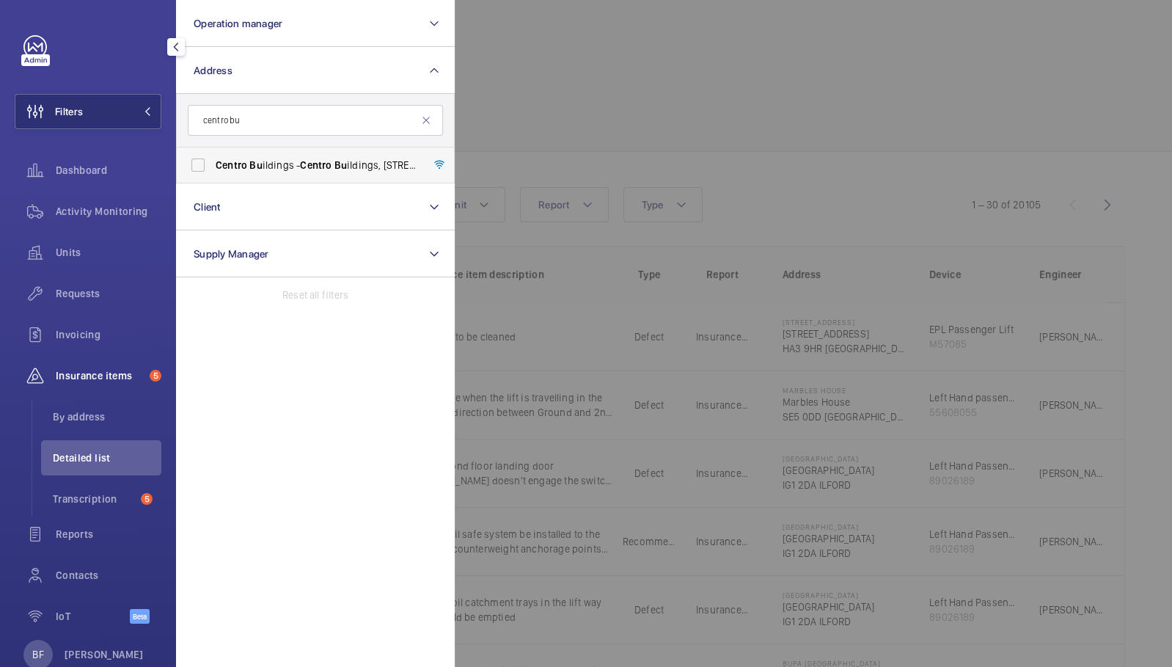
type input "centro bu"
click at [284, 167] on span "Centro Bu ildings - Centro Bu ildings, 20-23 Mandela Street, Camden, London, NW…" at bounding box center [317, 165] width 202 height 15
click at [213, 167] on input "Centro Bu ildings - Centro Bu ildings, 20-23 Mandela Street, Camden, London, NW…" at bounding box center [197, 164] width 29 height 29
checkbox input "true"
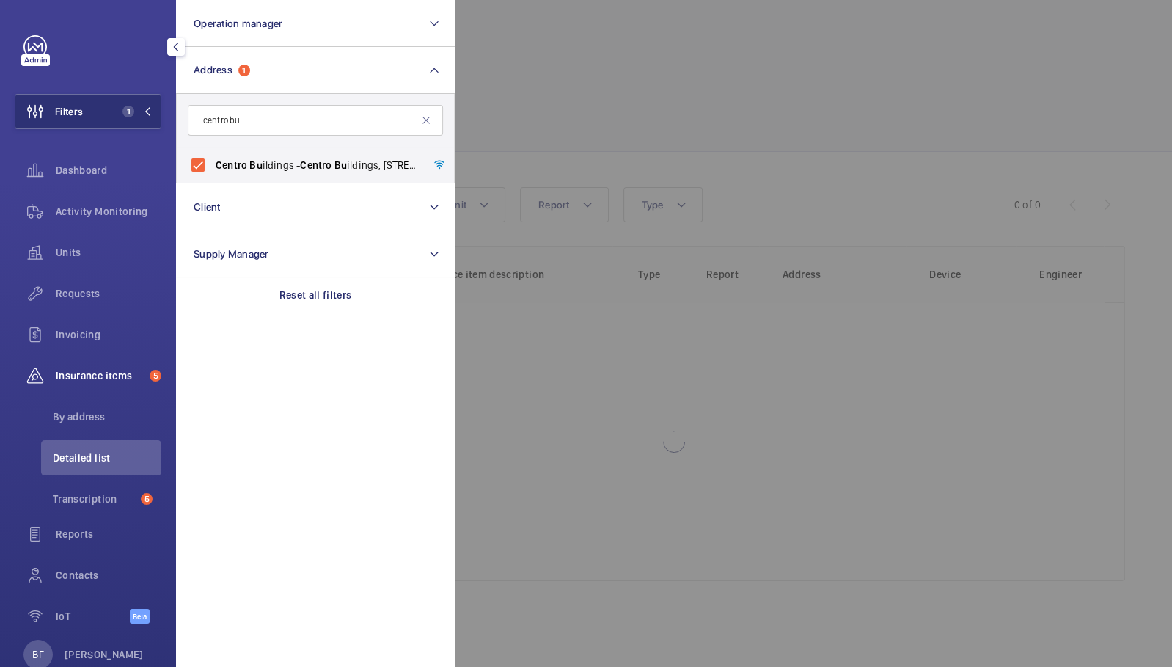
click at [508, 109] on div at bounding box center [1041, 333] width 1172 height 667
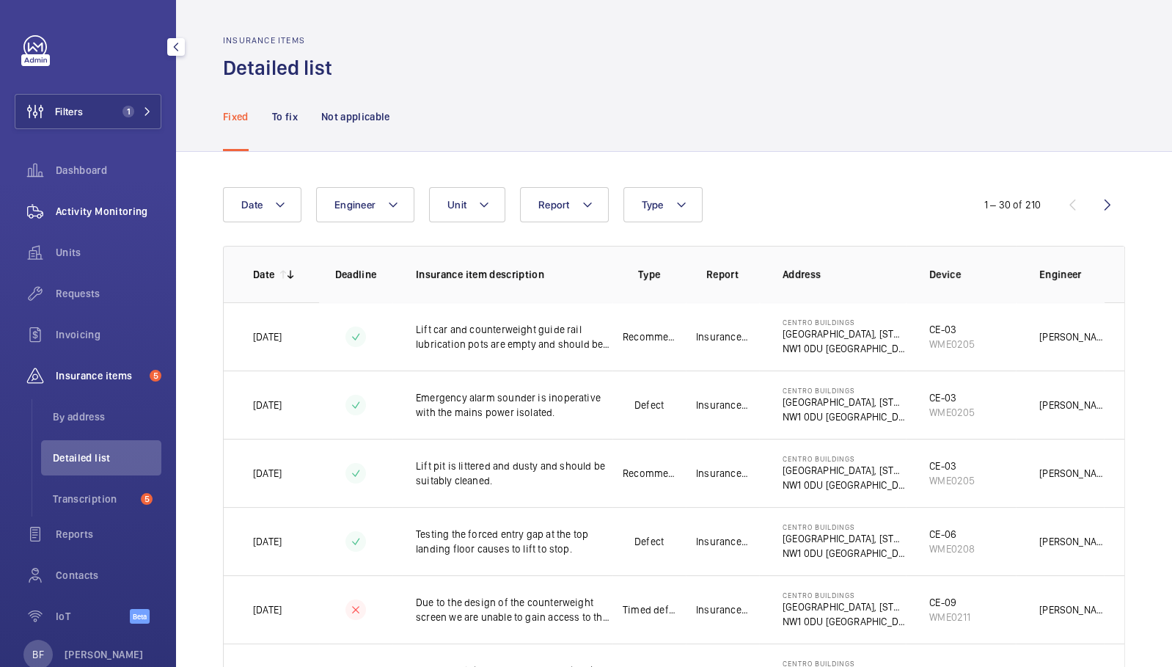
click at [108, 211] on span "Activity Monitoring" at bounding box center [109, 211] width 106 height 15
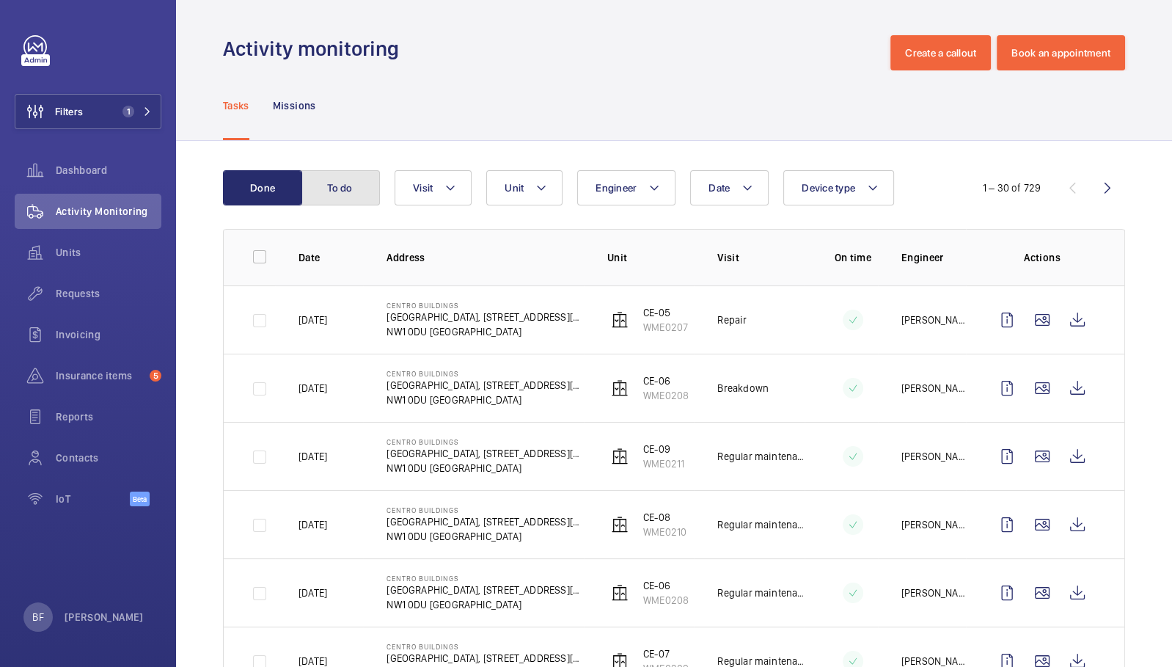
click at [351, 190] on button "To do" at bounding box center [340, 187] width 79 height 35
